Goal: Navigation & Orientation: Understand site structure

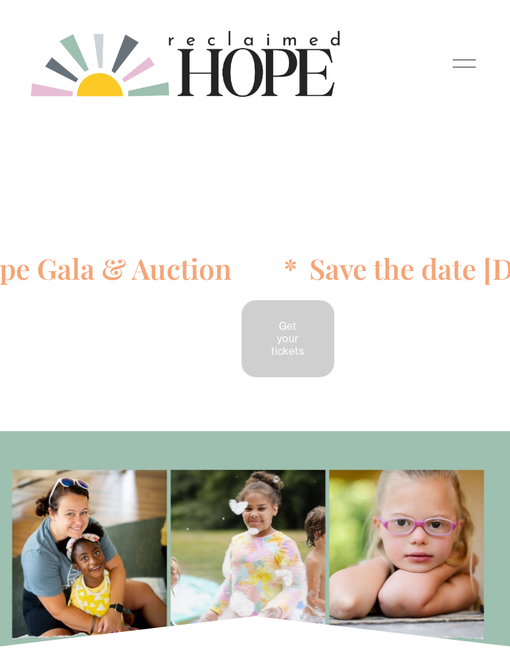
click at [464, 70] on div at bounding box center [464, 63] width 23 height 23
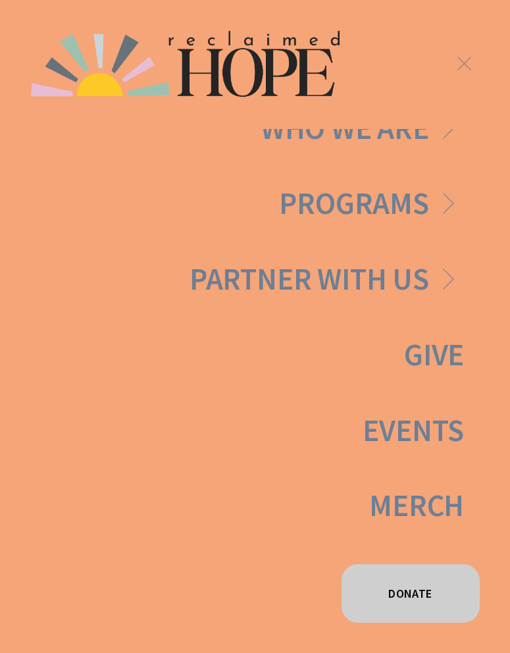
scroll to position [125, 0]
click at [412, 266] on link "Folder: Partner With Us" at bounding box center [326, 279] width 274 height 31
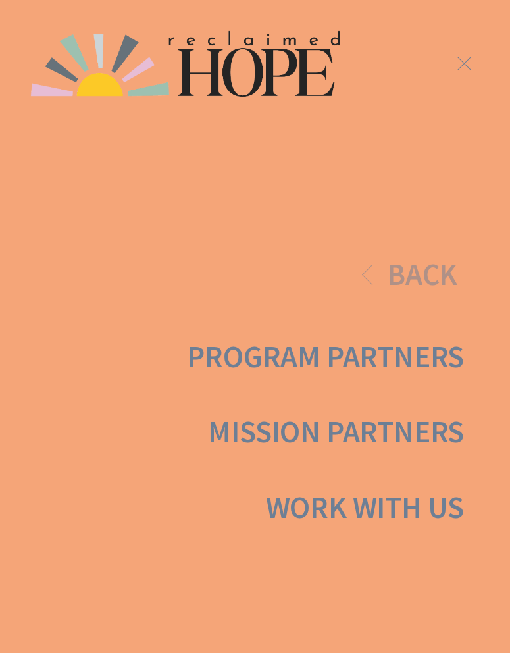
click at [397, 423] on link "Mission Partners" at bounding box center [336, 431] width 256 height 31
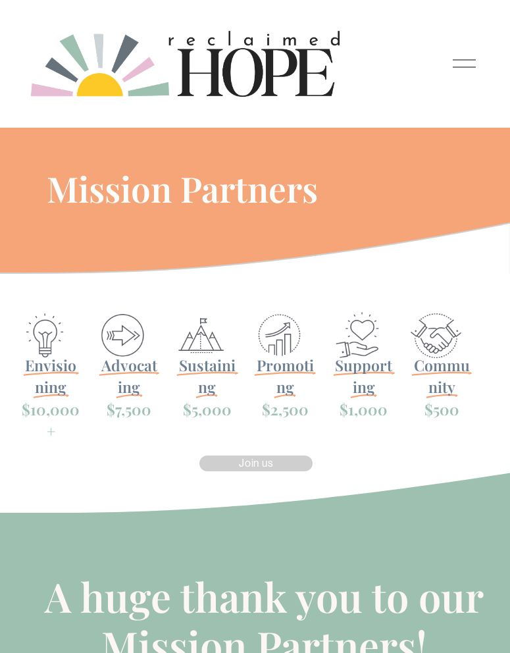
click at [469, 66] on div at bounding box center [464, 63] width 23 height 23
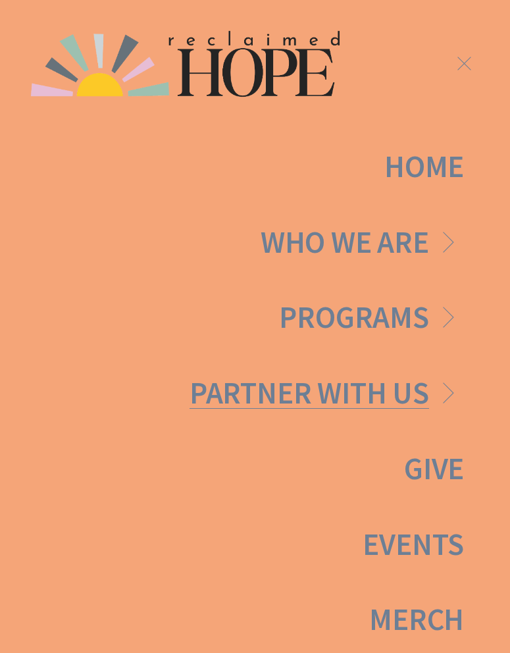
click at [396, 398] on link "Folder: Partner With Us" at bounding box center [326, 393] width 274 height 31
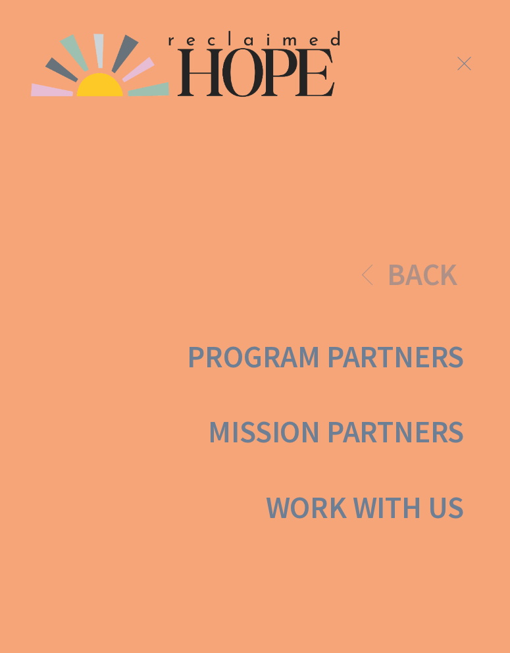
click at [335, 360] on link "Program Partners" at bounding box center [325, 356] width 277 height 31
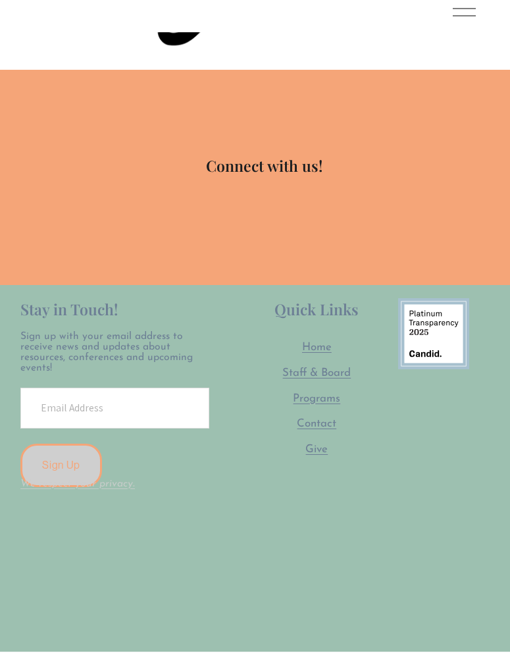
scroll to position [1719, 0]
